Goal: Transaction & Acquisition: Purchase product/service

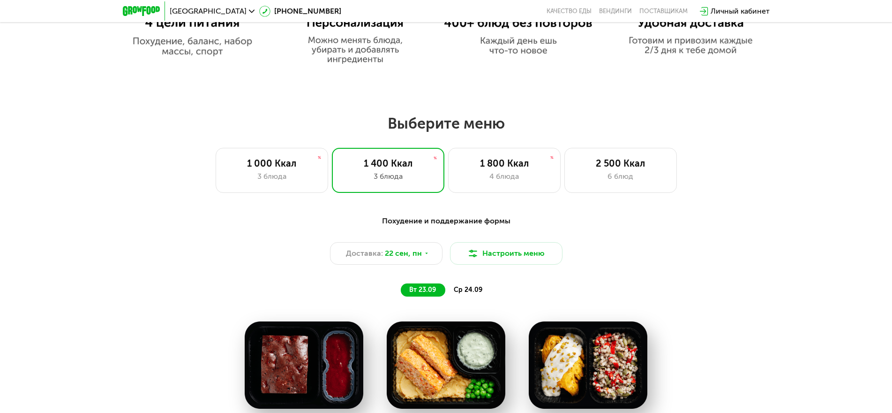
scroll to position [703, 0]
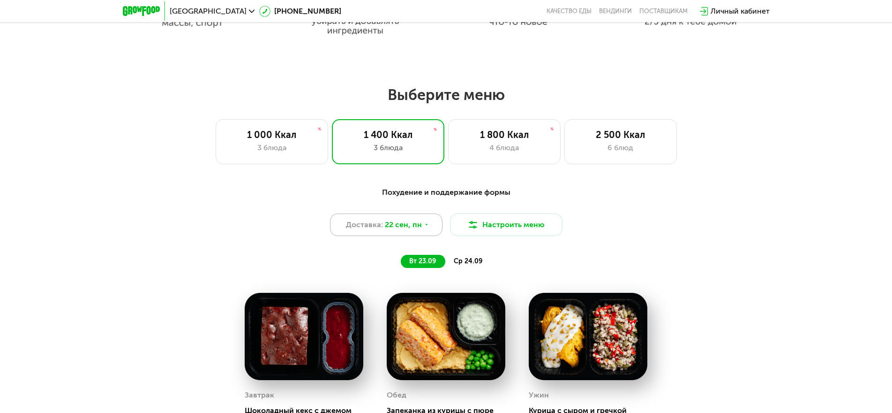
click at [420, 230] on span "22 сен, пн" at bounding box center [403, 224] width 37 height 11
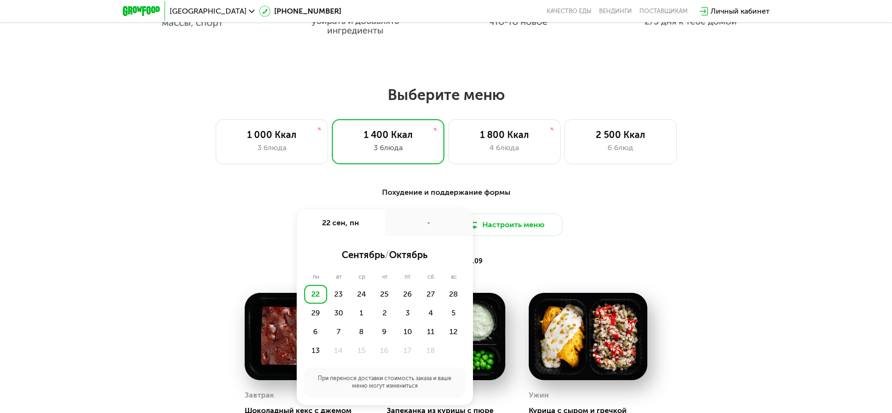
click at [420, 230] on div "-" at bounding box center [429, 223] width 88 height 26
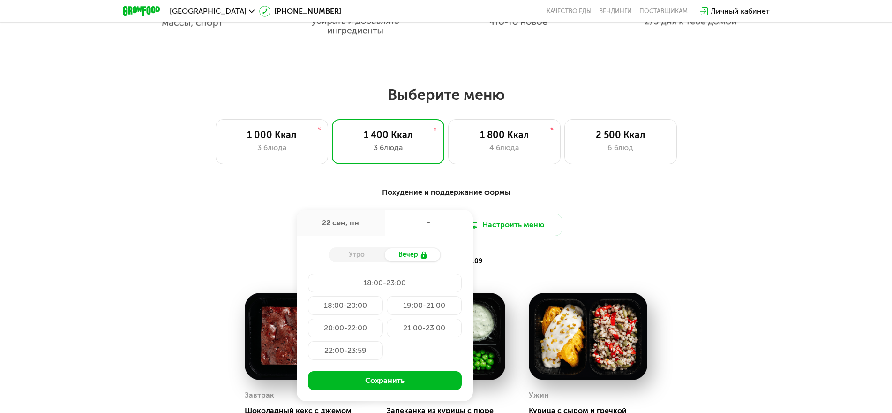
click at [239, 230] on div "Доставка: [DATE] сен, пн - Утро Вечер 18:00-23:00 18:00-20:00 19:00-21:00 20:00…" at bounding box center [446, 224] width 555 height 23
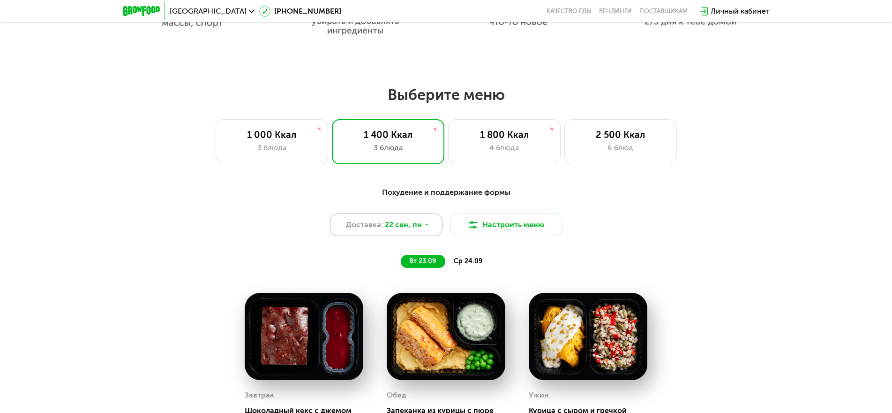
click at [425, 227] on icon at bounding box center [427, 225] width 6 height 6
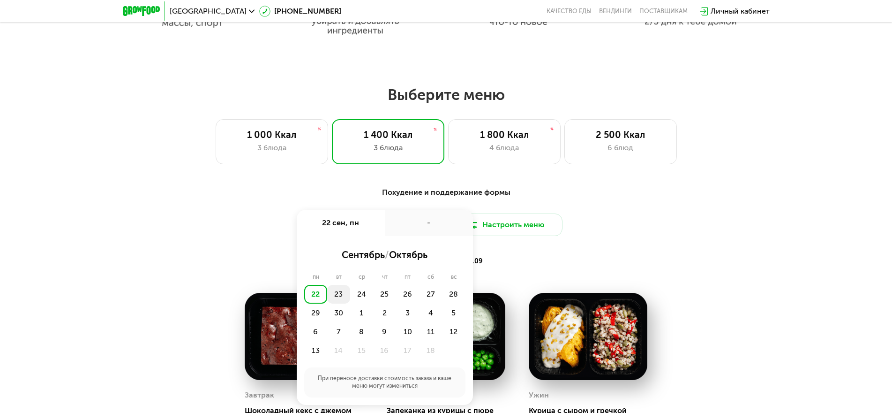
click at [339, 295] on div "23" at bounding box center [338, 294] width 23 height 19
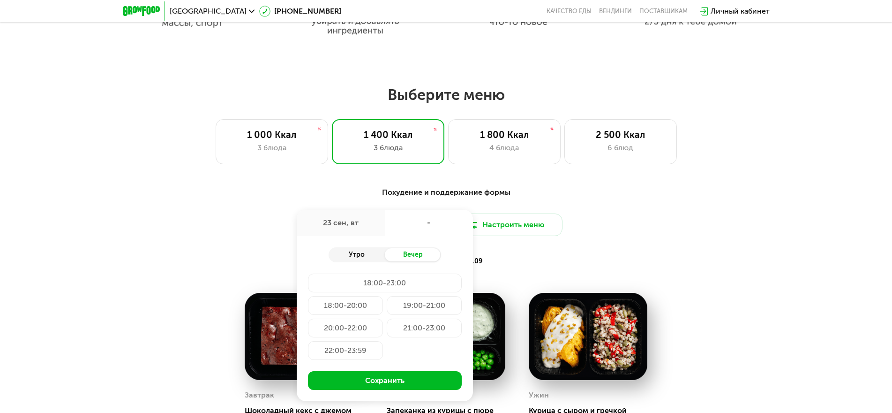
click at [352, 260] on div "Утро" at bounding box center [357, 254] width 56 height 13
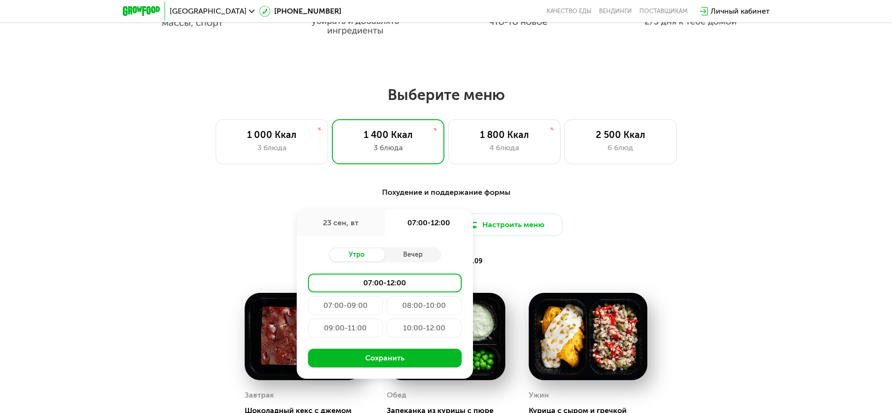
click at [401, 327] on div "10:00-12:00" at bounding box center [424, 327] width 75 height 19
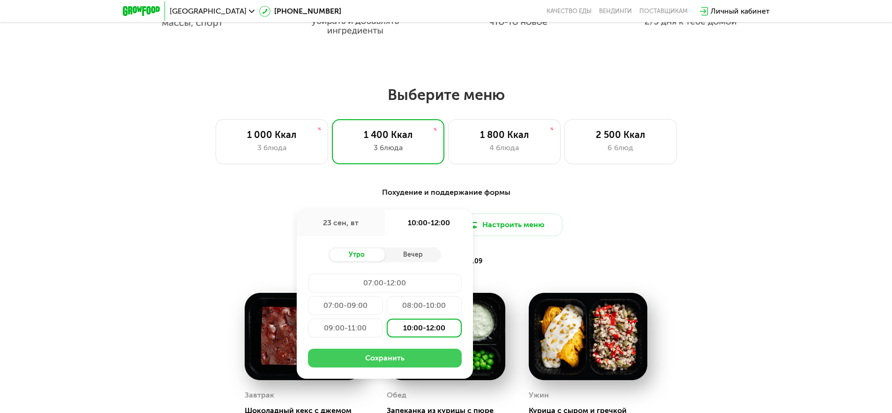
click at [370, 360] on button "Сохранить" at bounding box center [385, 357] width 154 height 19
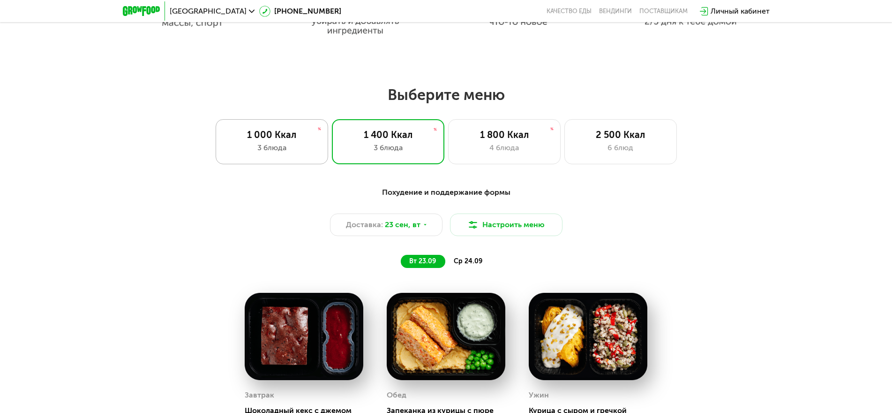
click at [273, 150] on div "3 блюда" at bounding box center [272, 147] width 93 height 11
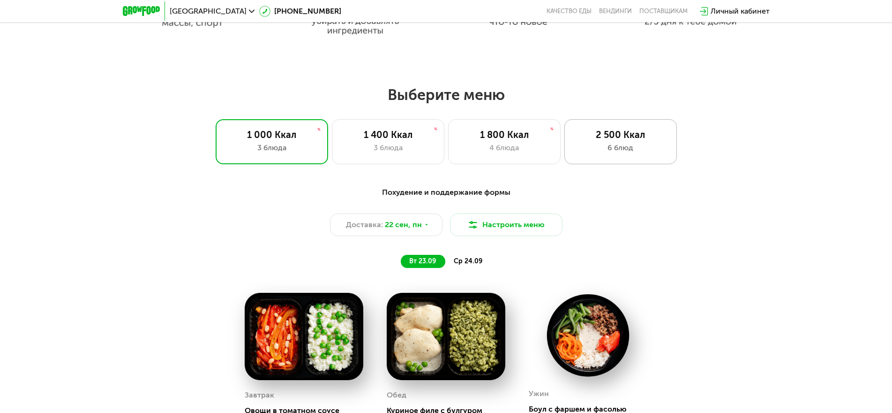
click at [628, 144] on div "2 500 Ккал 6 блюд" at bounding box center [621, 141] width 113 height 45
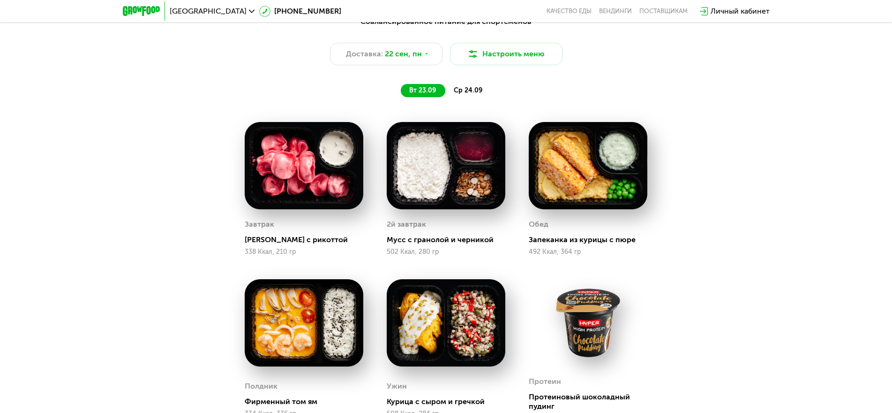
scroll to position [797, 0]
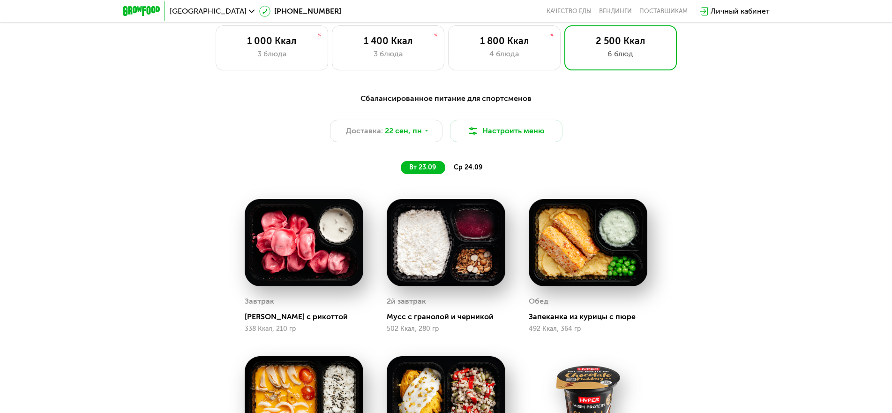
click at [465, 171] on span "ср 24.09" at bounding box center [468, 167] width 29 height 8
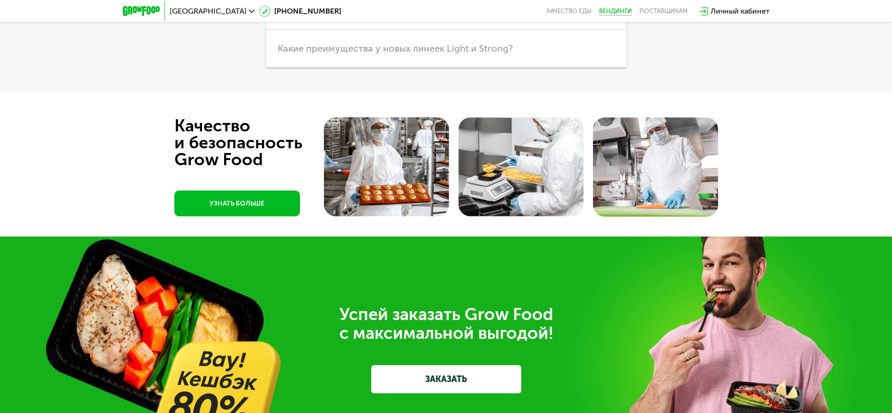
scroll to position [2673, 0]
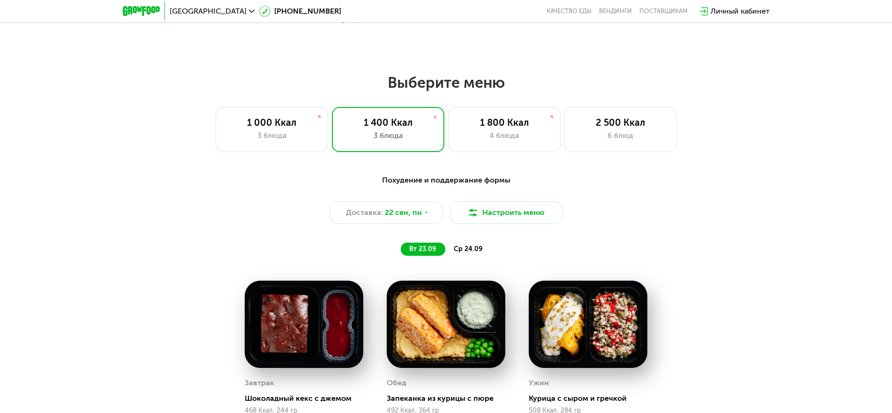
scroll to position [703, 0]
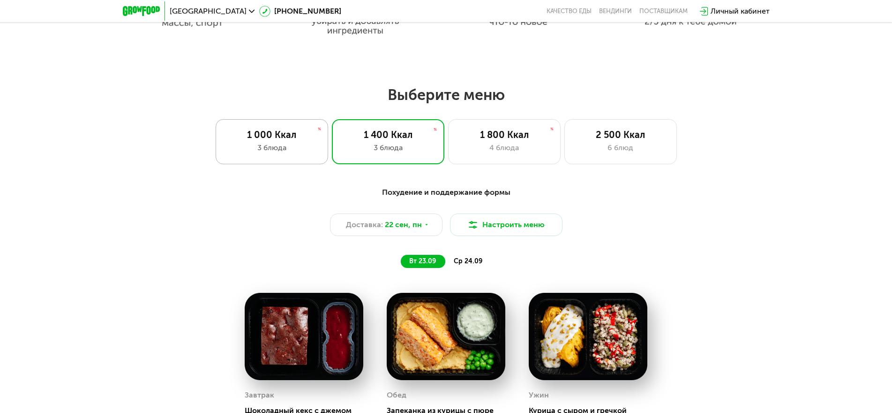
click at [260, 145] on div "3 блюда" at bounding box center [272, 147] width 93 height 11
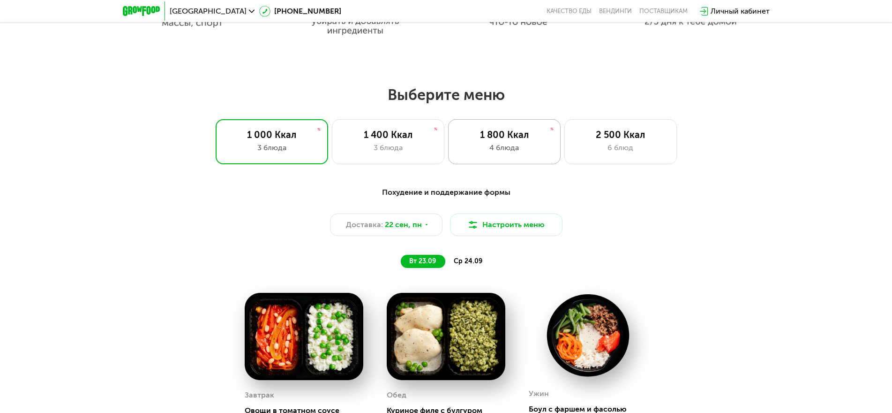
click at [492, 144] on div "1 800 Ккал 4 блюда" at bounding box center [504, 141] width 113 height 45
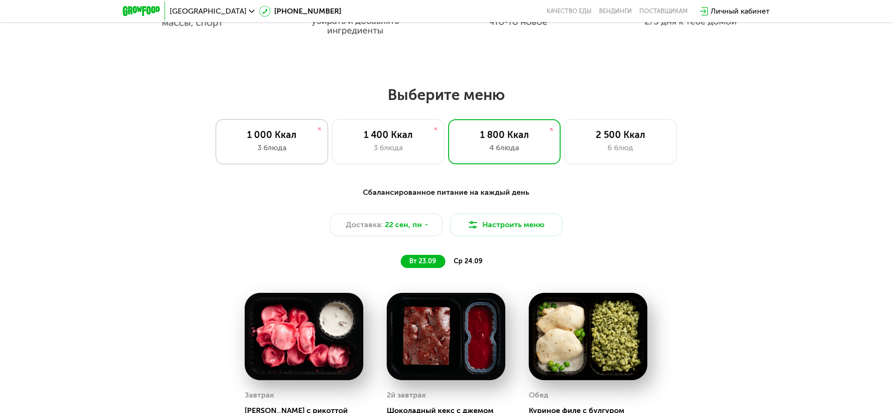
click at [287, 153] on div "3 блюда" at bounding box center [272, 147] width 93 height 11
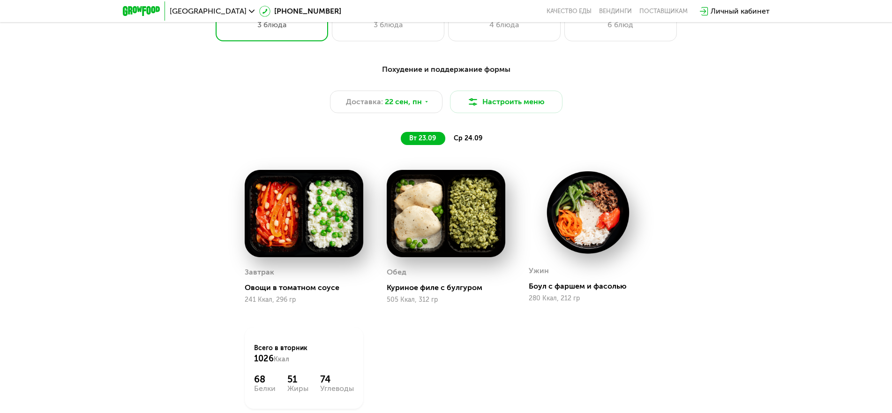
scroll to position [797, 0]
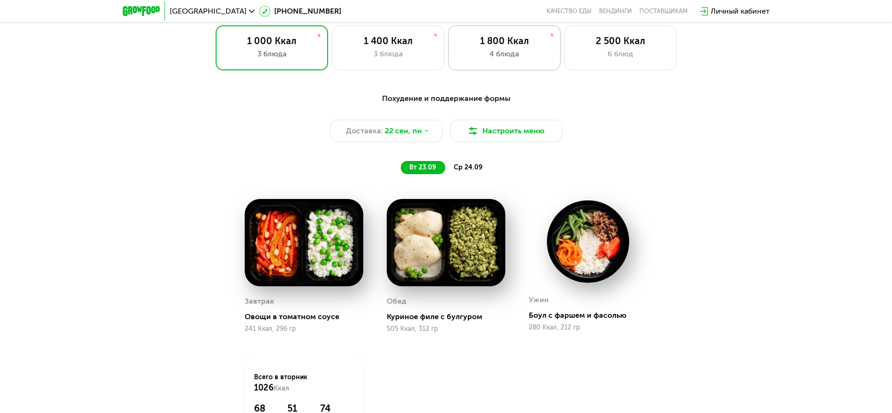
click at [504, 57] on div "4 блюда" at bounding box center [504, 53] width 93 height 11
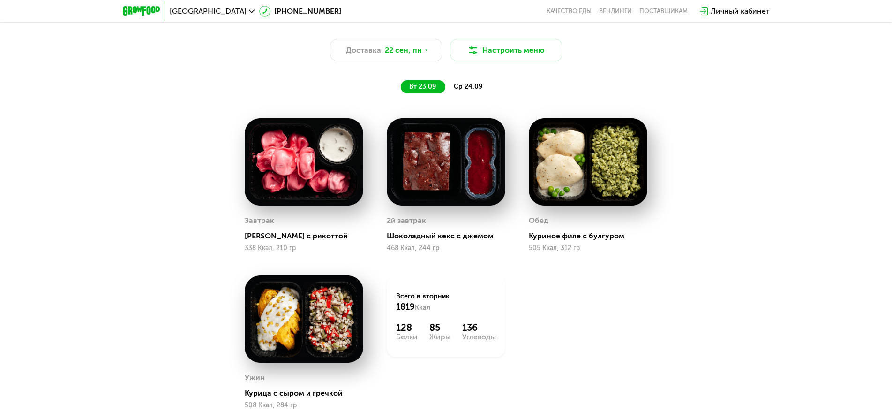
scroll to position [891, 0]
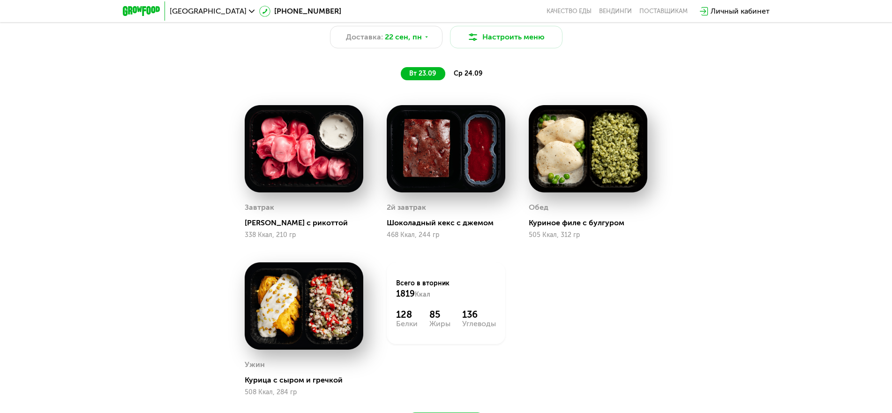
click at [461, 77] on span "ср 24.09" at bounding box center [468, 73] width 29 height 8
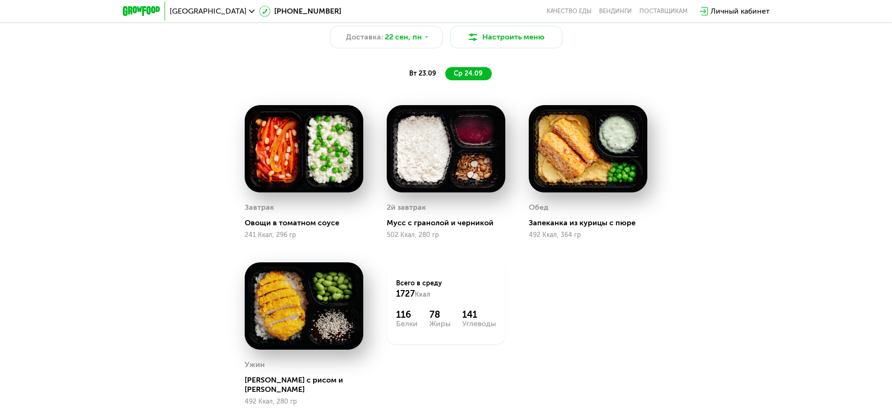
click at [419, 77] on span "вт 23.09" at bounding box center [422, 73] width 27 height 8
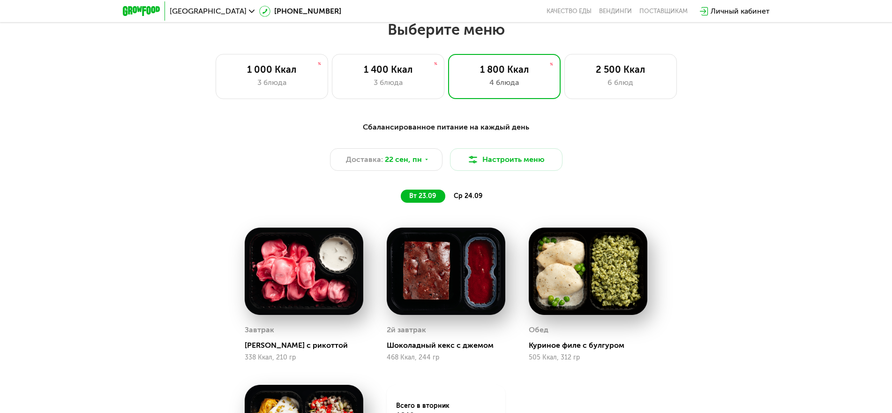
scroll to position [750, 0]
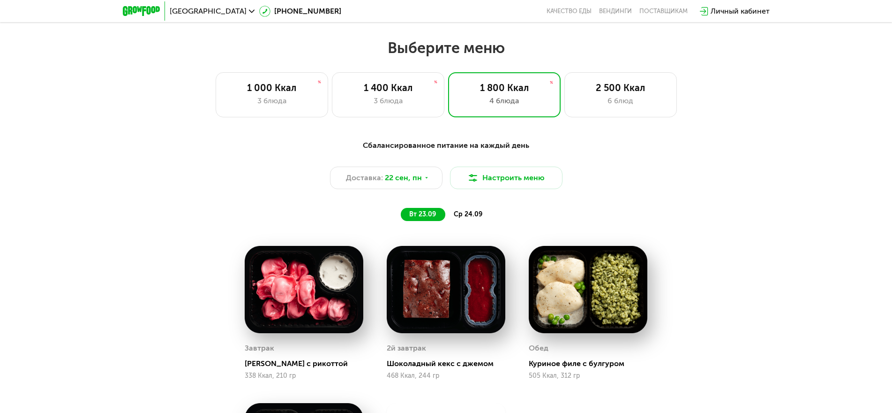
click at [473, 218] on span "ср 24.09" at bounding box center [468, 214] width 29 height 8
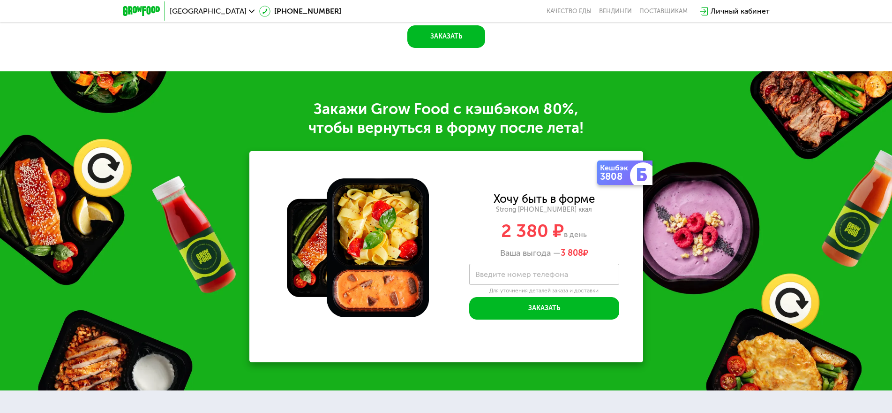
scroll to position [1313, 0]
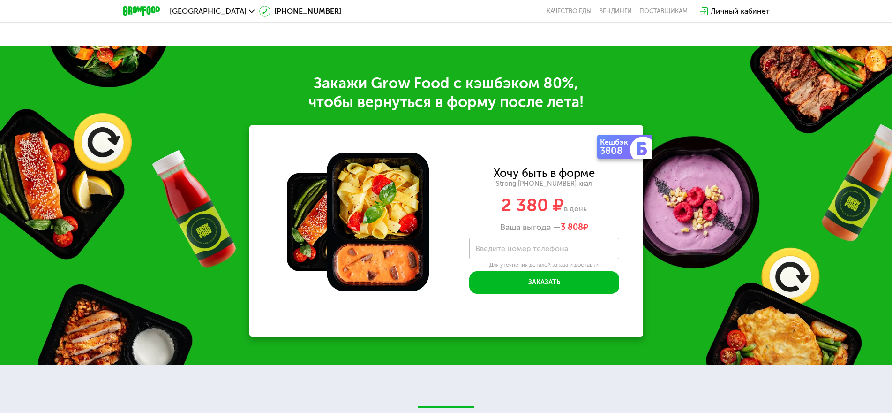
click at [493, 246] on label "Введите номер телефона" at bounding box center [521, 248] width 93 height 5
click at [493, 241] on input "Введите номер телефона" at bounding box center [544, 248] width 150 height 21
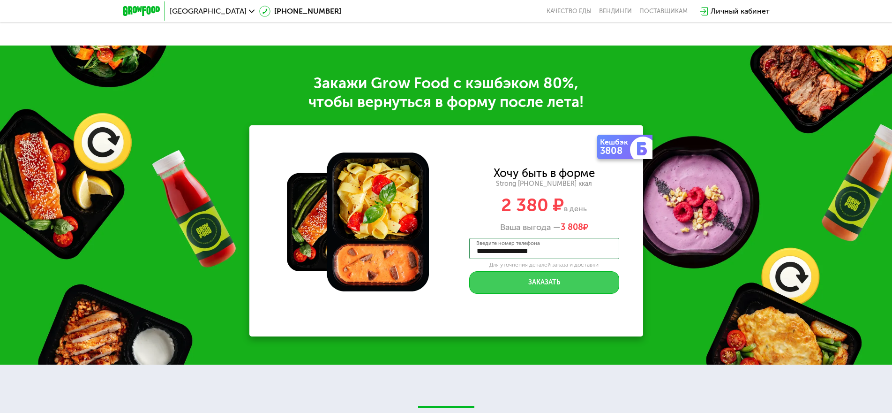
type input "**********"
click at [527, 273] on button "Заказать" at bounding box center [544, 282] width 150 height 23
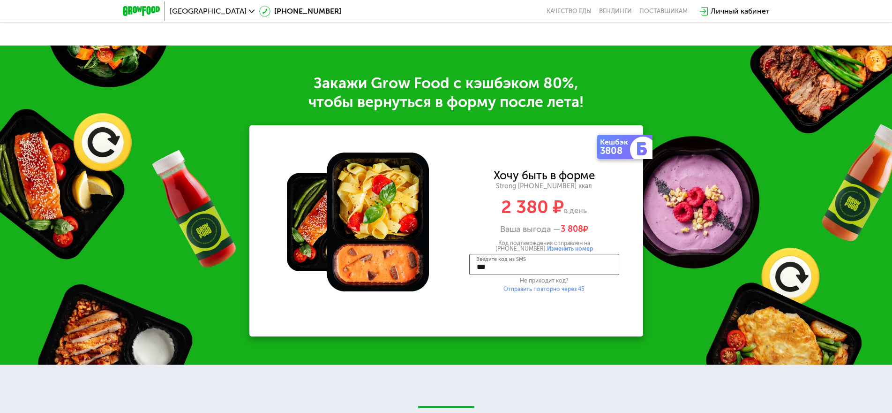
type input "****"
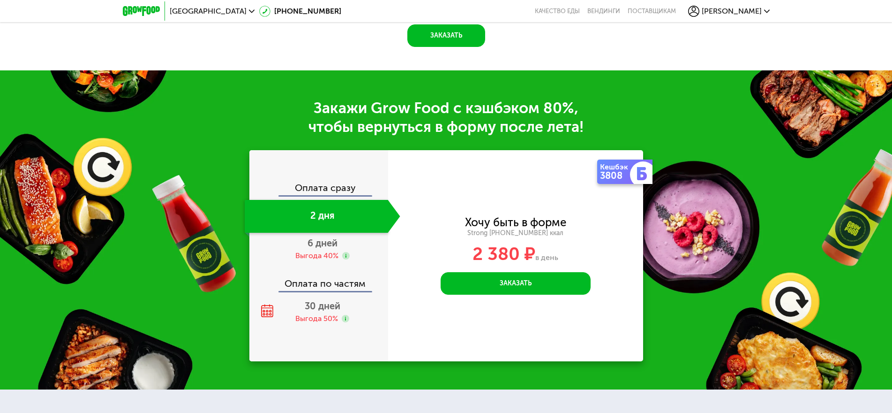
scroll to position [1338, 0]
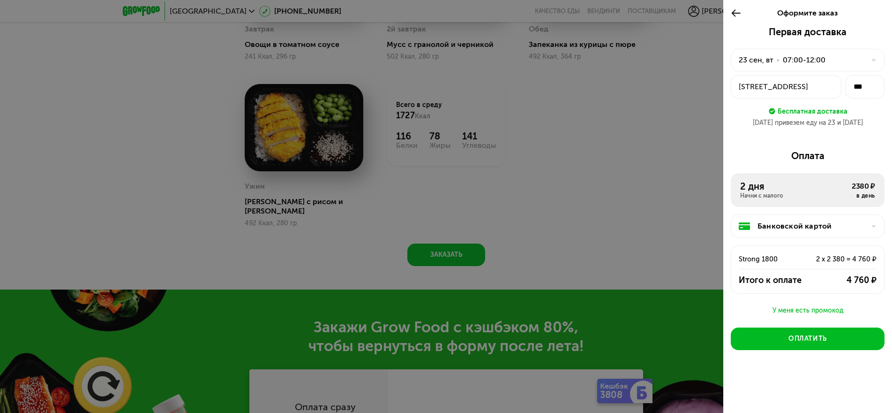
scroll to position [1103, 0]
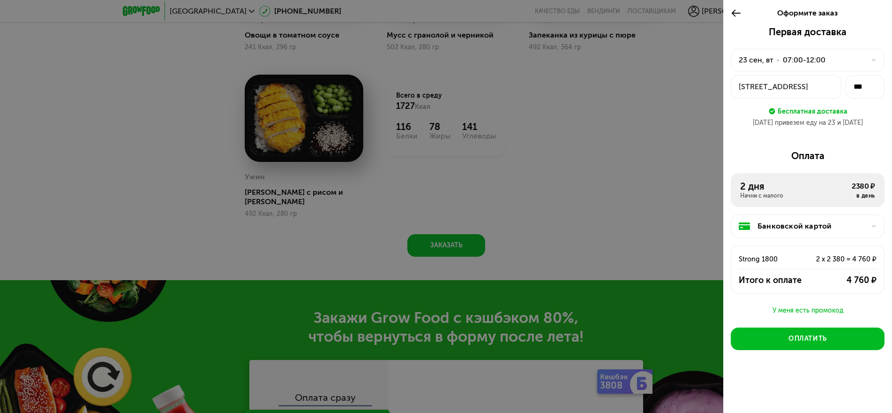
click at [797, 89] on div "[STREET_ADDRESS]" at bounding box center [786, 86] width 95 height 11
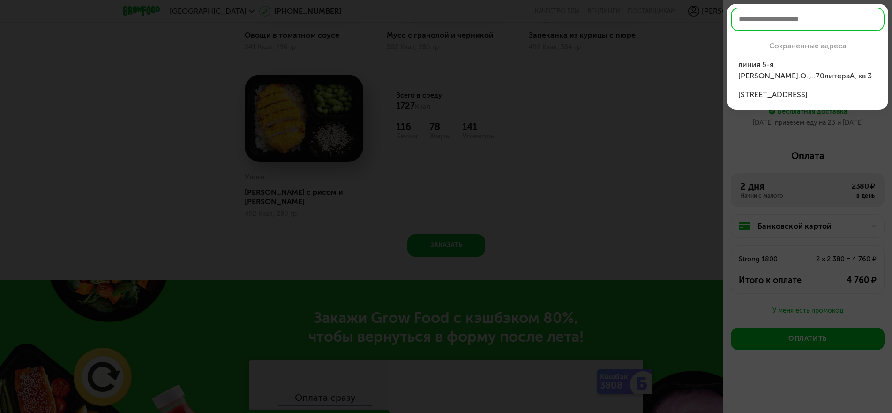
click at [794, 67] on div "линия 5-я [PERSON_NAME].О.,...70литераА, кв 3" at bounding box center [807, 70] width 139 height 23
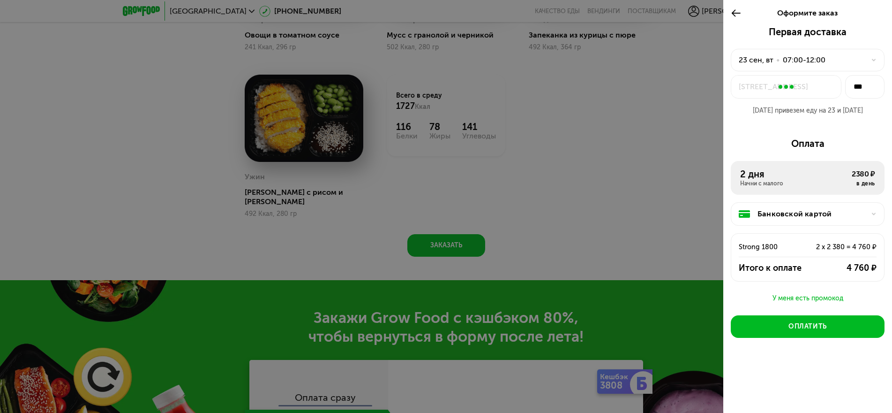
type input "*"
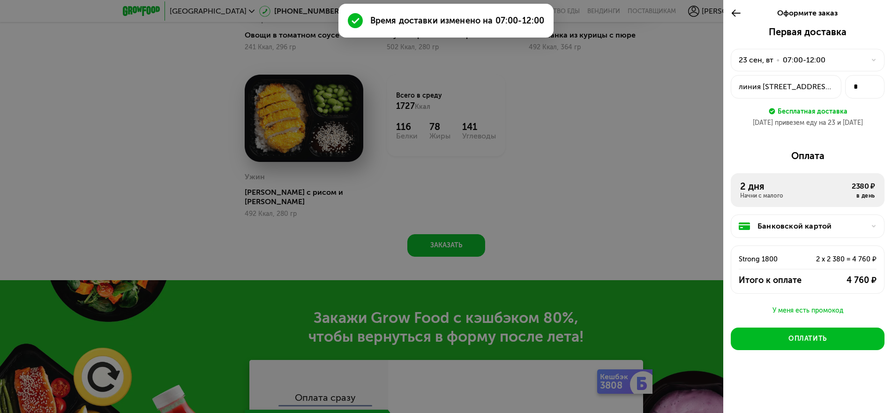
click at [790, 61] on div "07:00-12:00" at bounding box center [804, 59] width 43 height 11
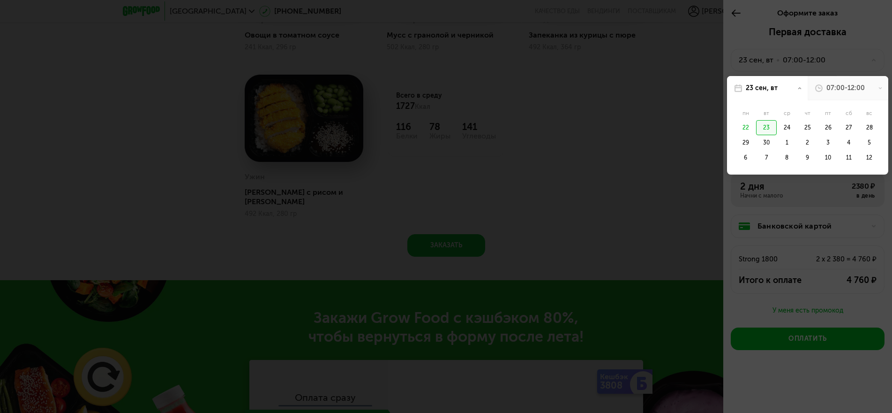
click at [844, 90] on div "07:00-12:00" at bounding box center [846, 87] width 38 height 9
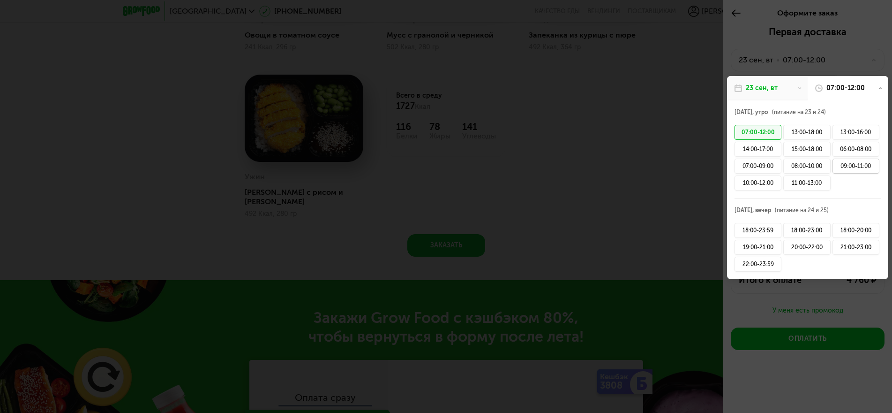
click at [847, 166] on div "09:00-11:00" at bounding box center [856, 165] width 47 height 15
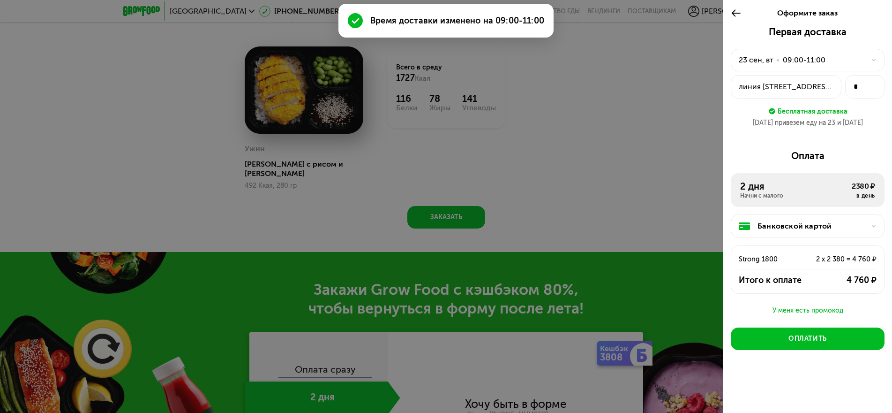
scroll to position [1150, 0]
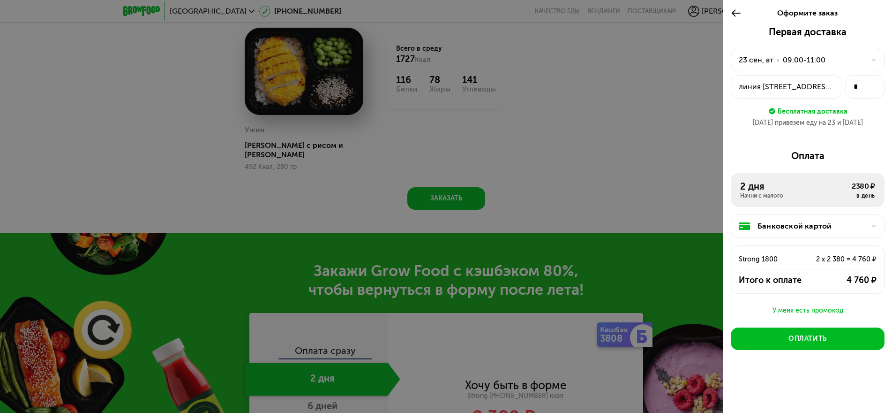
click at [737, 9] on icon at bounding box center [736, 13] width 11 height 11
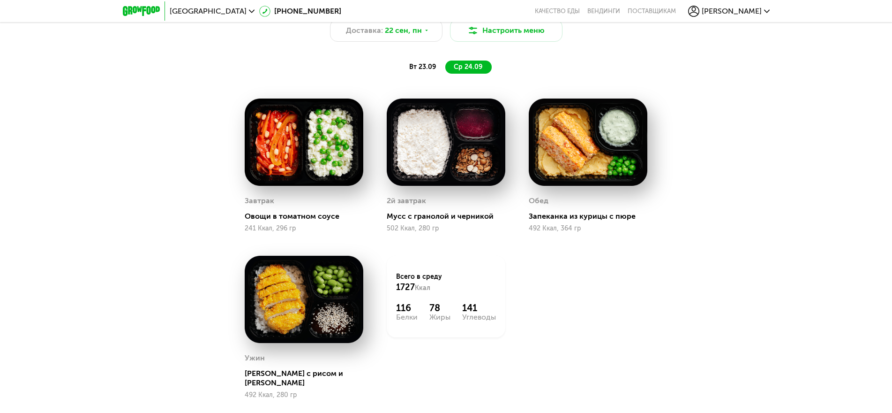
scroll to position [1056, 0]
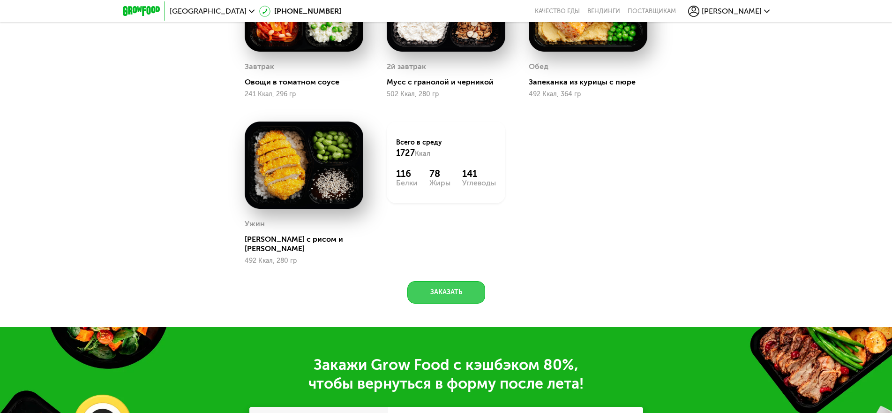
click at [443, 284] on button "Заказать" at bounding box center [446, 292] width 78 height 23
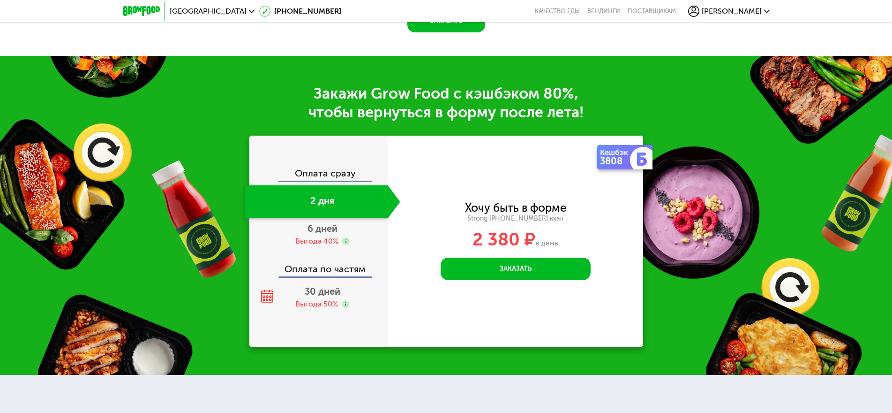
scroll to position [1378, 0]
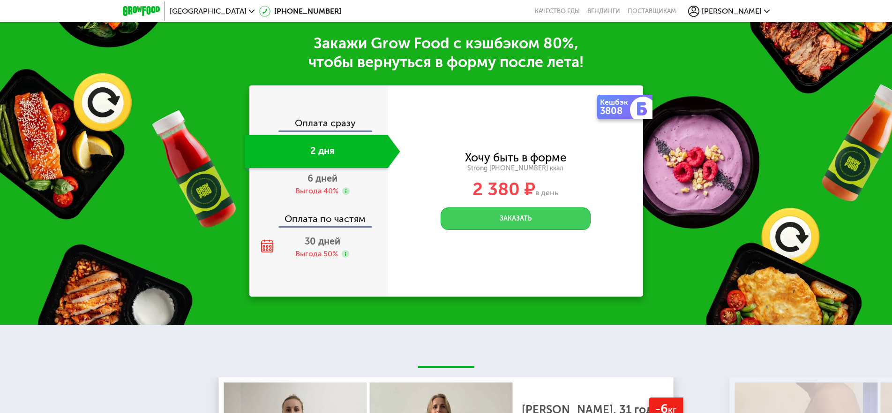
click at [486, 215] on button "Заказать" at bounding box center [516, 218] width 150 height 23
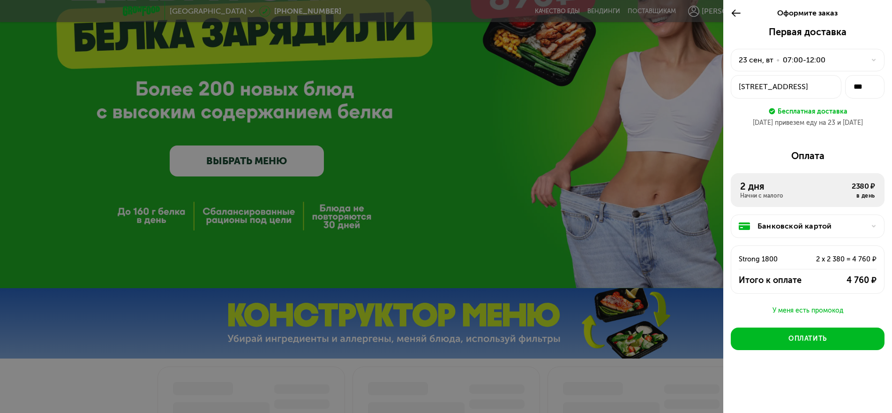
scroll to position [141, 0]
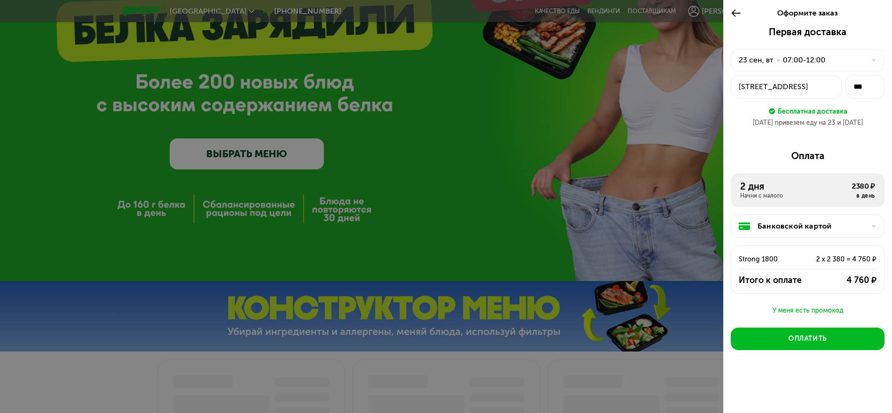
click at [733, 15] on icon at bounding box center [736, 13] width 11 height 11
